Goal: Information Seeking & Learning: Check status

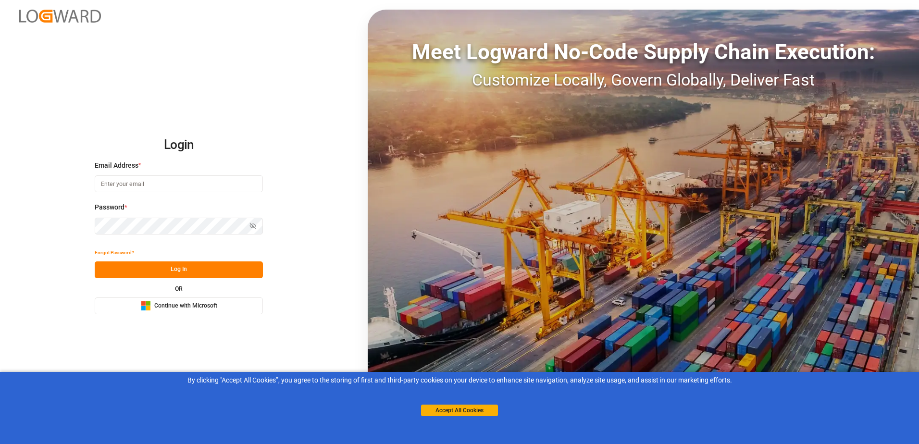
click at [206, 298] on button "Microsoft Logo Continue with Microsoft" at bounding box center [179, 306] width 168 height 17
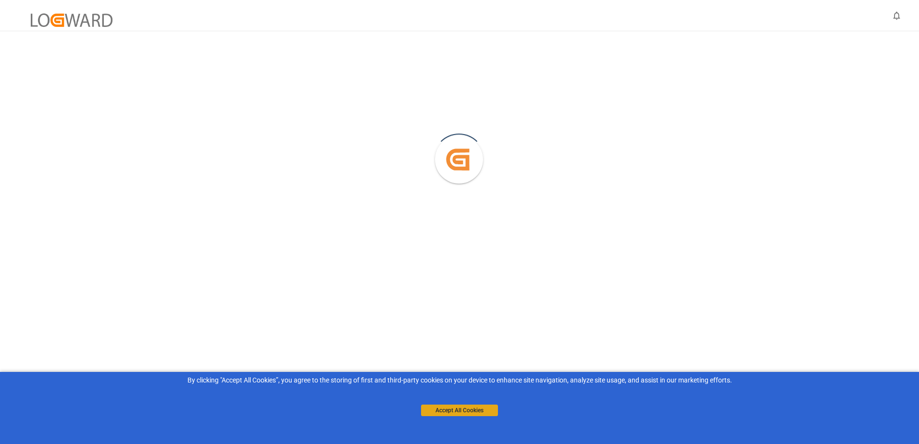
click at [439, 408] on button "Accept All Cookies" at bounding box center [459, 411] width 77 height 12
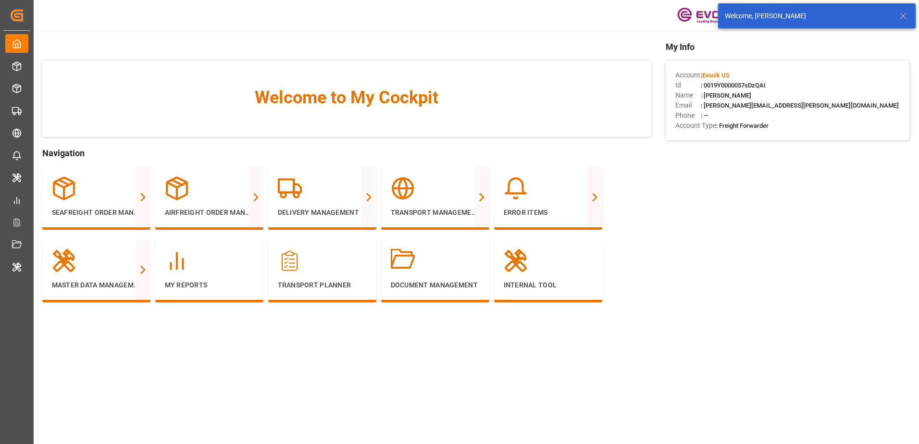
click at [903, 13] on icon at bounding box center [904, 16] width 12 height 12
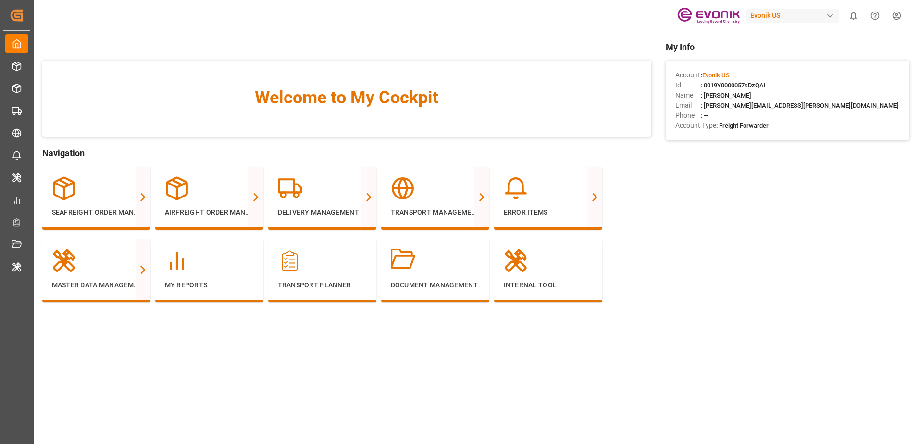
click at [782, 11] on div "Evonik US" at bounding box center [793, 16] width 92 height 14
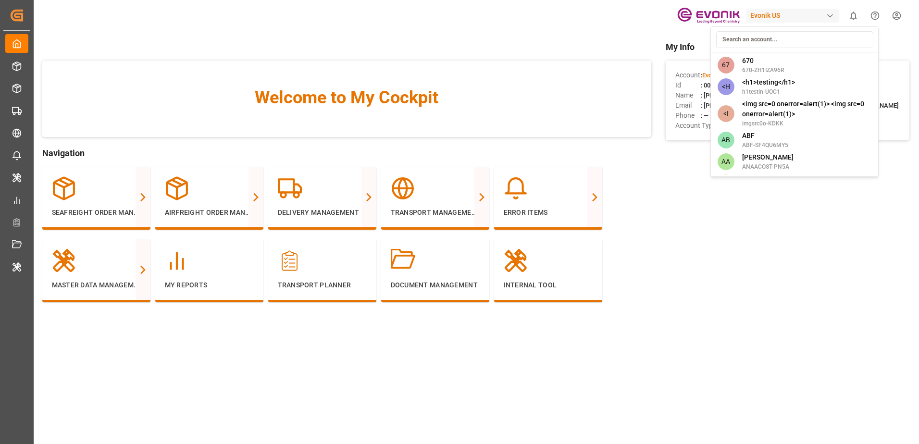
type input "e"
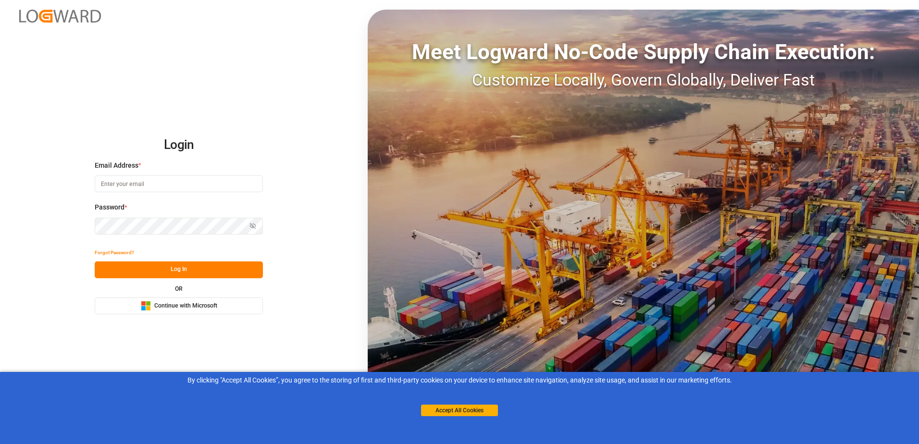
click at [233, 305] on button "Microsoft Logo Continue with Microsoft" at bounding box center [179, 306] width 168 height 17
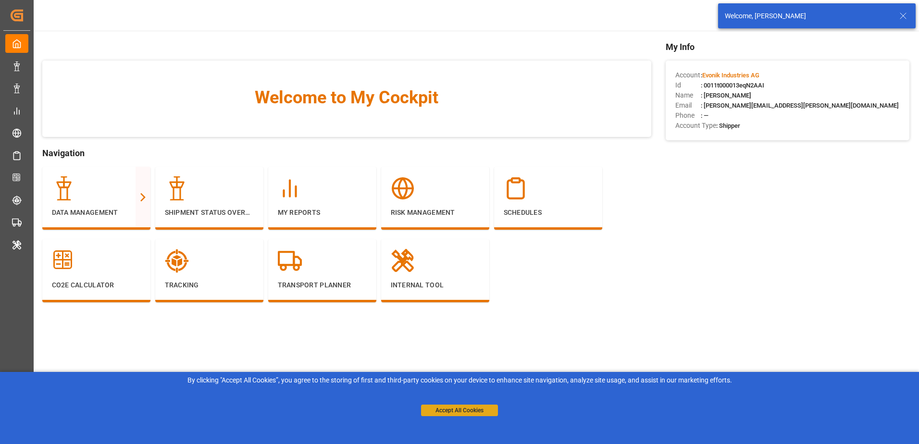
click at [457, 406] on button "Accept All Cookies" at bounding box center [459, 411] width 77 height 12
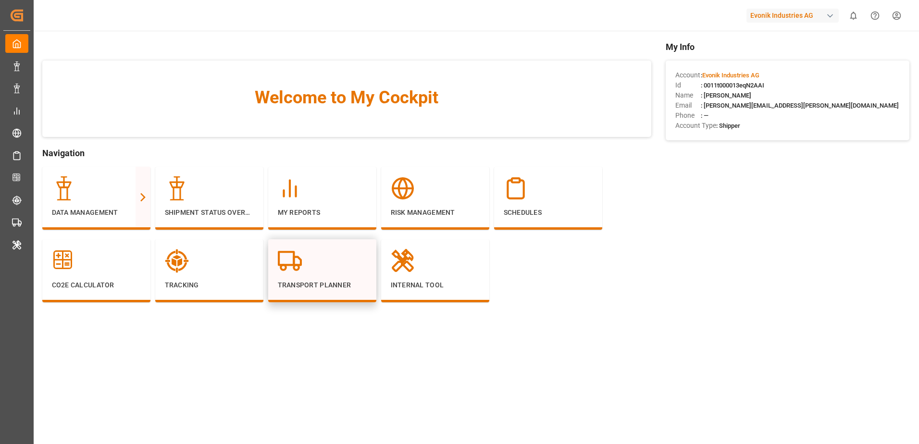
click at [349, 262] on div at bounding box center [322, 261] width 89 height 24
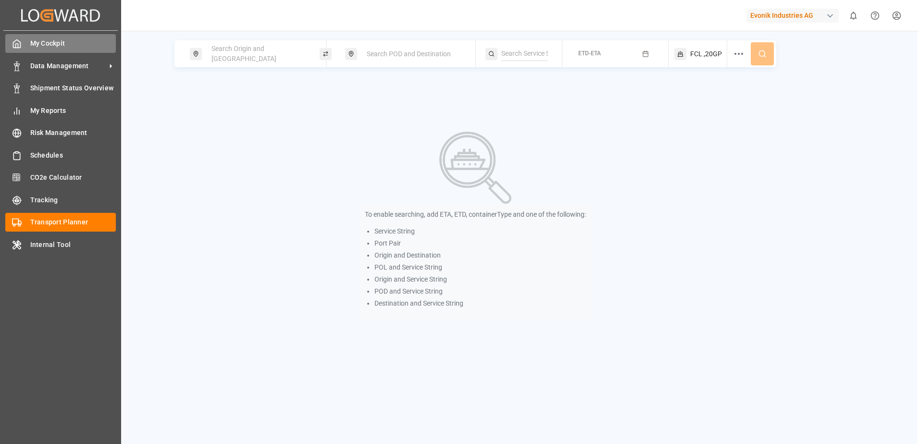
click at [60, 50] on div "My Cockpit My Cockpit" at bounding box center [60, 43] width 111 height 19
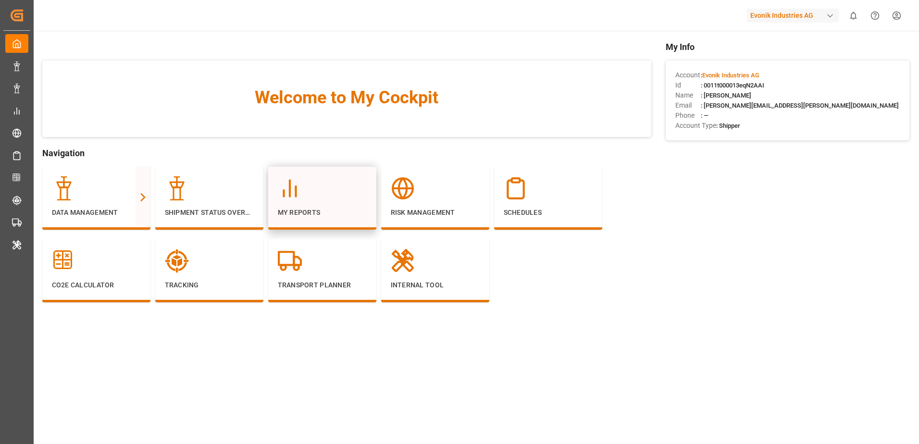
click at [313, 214] on p "My Reports" at bounding box center [322, 213] width 89 height 10
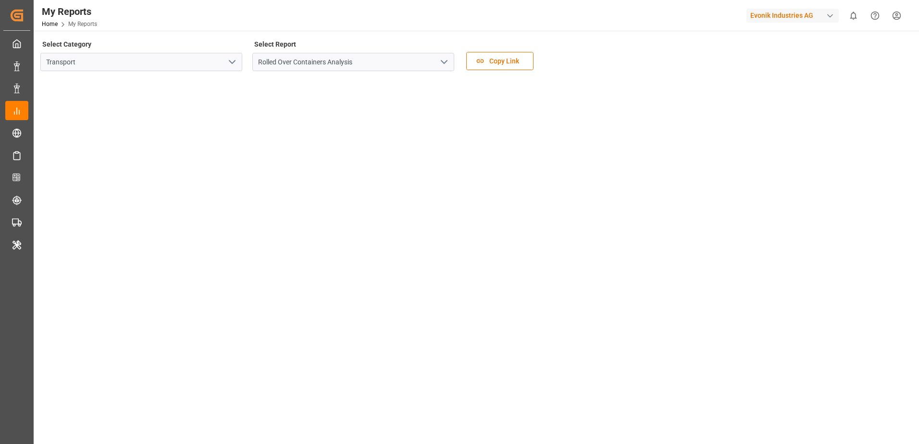
click at [440, 60] on icon "open menu" at bounding box center [445, 62] width 12 height 12
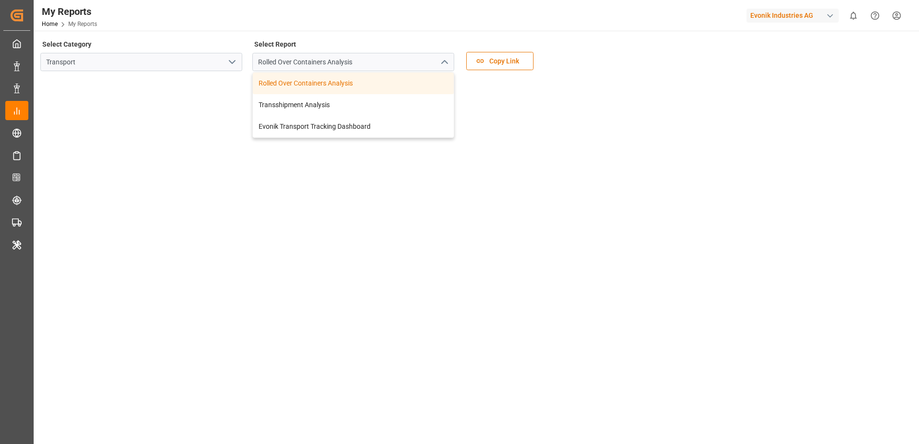
click at [440, 60] on icon "close menu" at bounding box center [445, 62] width 12 height 12
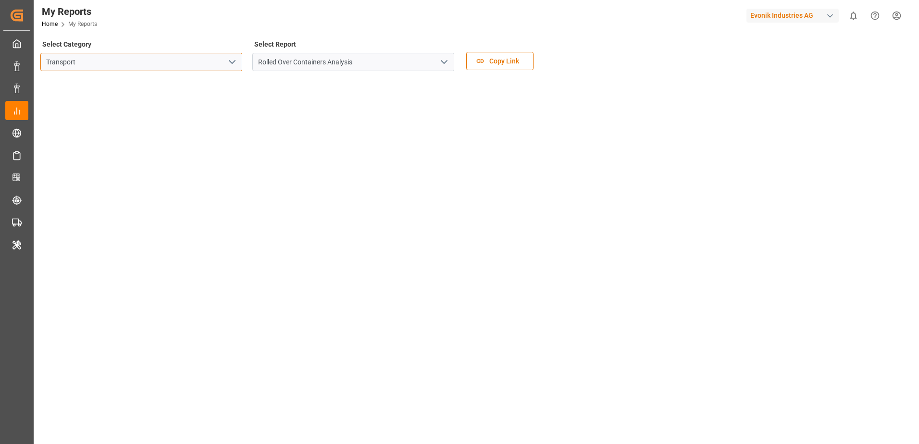
click at [220, 64] on input "Transport" at bounding box center [141, 62] width 202 height 18
click at [237, 63] on icon "open menu" at bounding box center [232, 62] width 12 height 12
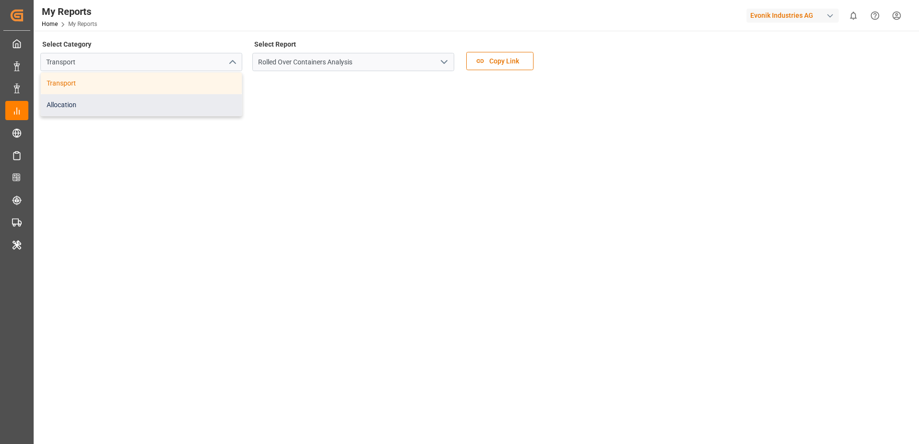
click at [187, 96] on div "Allocation" at bounding box center [141, 105] width 201 height 22
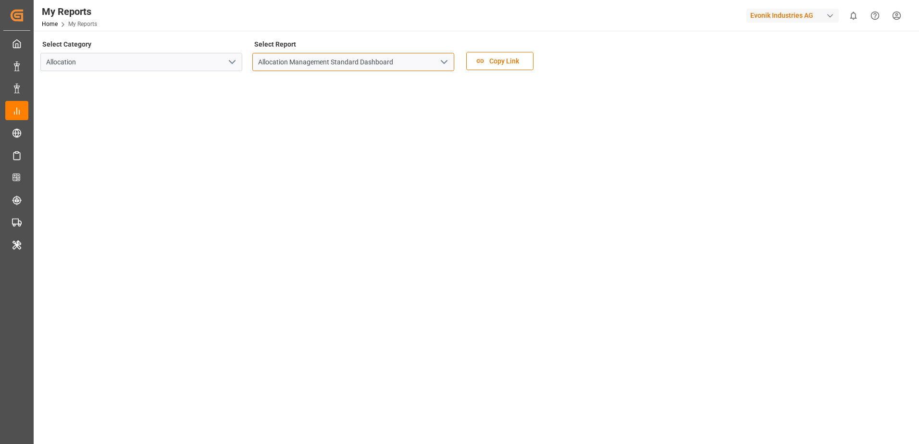
click at [451, 61] on input "Allocation Management Standard Dashboard" at bounding box center [353, 62] width 202 height 18
click at [441, 60] on icon "open menu" at bounding box center [445, 62] width 12 height 12
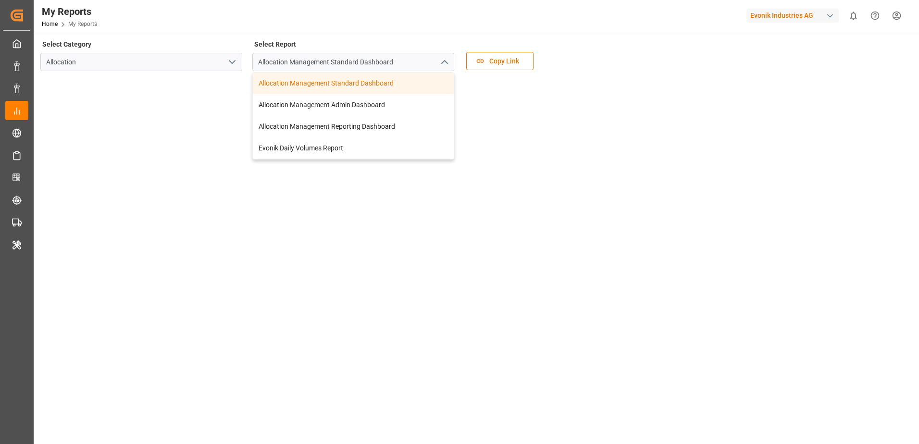
click at [441, 60] on icon "close menu" at bounding box center [445, 62] width 12 height 12
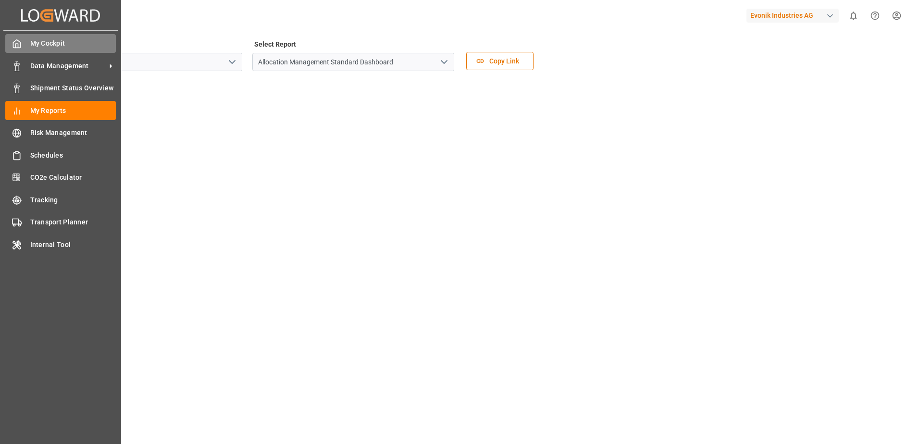
click at [35, 39] on span "My Cockpit" at bounding box center [73, 43] width 86 height 10
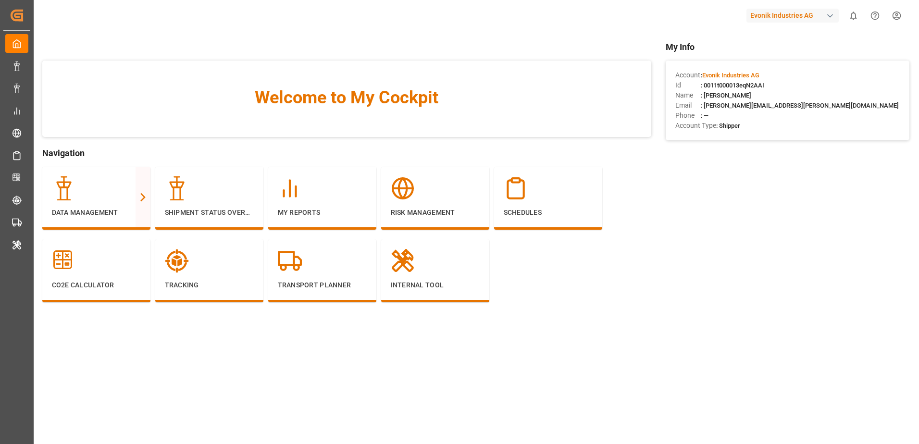
drag, startPoint x: 781, startPoint y: 87, endPoint x: 707, endPoint y: 86, distance: 74.0
click at [707, 86] on div "Id : 0011t000013eqN2AAI" at bounding box center [788, 85] width 225 height 10
copy span "0011t000013eqN2AAI"
click at [812, 14] on div "Evonik Industries AG" at bounding box center [793, 16] width 92 height 14
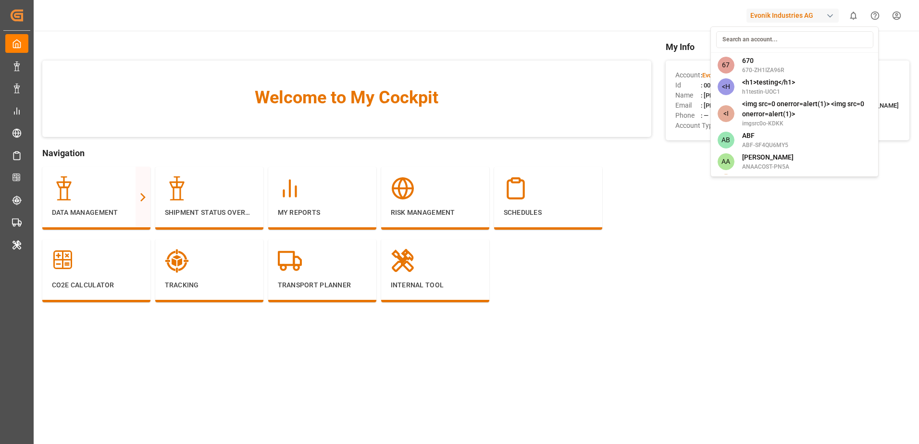
click at [735, 270] on html "Created by potrace 1.15, written by Peter Selinger 2001-2017 Created by potrace…" at bounding box center [459, 222] width 919 height 444
